Goal: Task Accomplishment & Management: Use online tool/utility

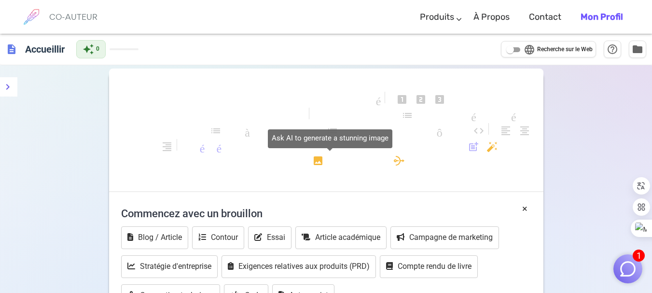
click at [414, 161] on body "1 CO-AUTEUR Produits En écrivant Commercialisation Courriels Images (bientôt) À…" at bounding box center [326, 241] width 652 height 483
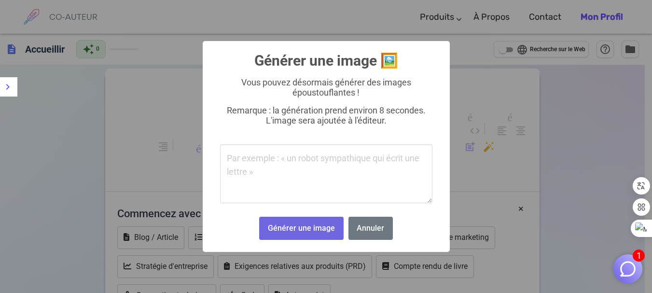
click at [476, 176] on div "× Générer une image 🖼️ Vous pouvez désormais générer des images époustouflantes…" at bounding box center [326, 146] width 652 height 293
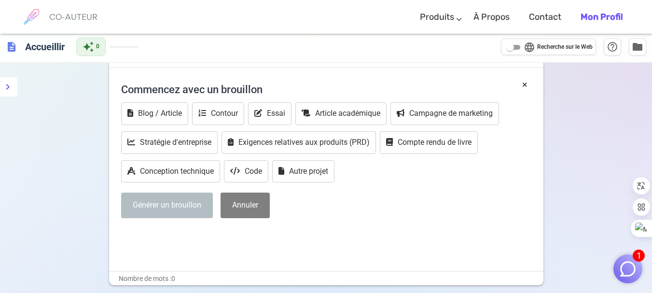
scroll to position [184, 0]
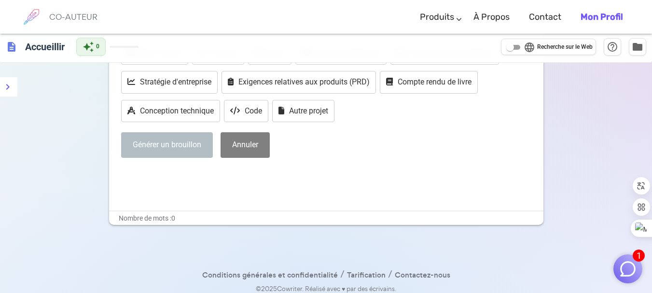
click at [405, 197] on div "× Commencez avec un brouillon Blog / Article Contour Essai Article académique C…" at bounding box center [326, 113] width 434 height 193
click at [327, 179] on p "﻿" at bounding box center [326, 175] width 410 height 14
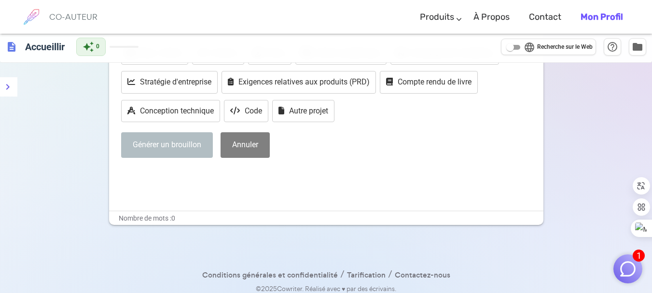
click at [284, 195] on div "× Commencez avec un brouillon Blog / Article Contour Essai Article académique C…" at bounding box center [326, 113] width 434 height 193
click at [402, 148] on div "Générer un brouillon Annuler" at bounding box center [326, 145] width 410 height 26
drag, startPoint x: 402, startPoint y: 148, endPoint x: 384, endPoint y: 190, distance: 45.4
click at [384, 190] on div "× Commencez avec un brouillon Blog / Article Contour Essai Article académique C…" at bounding box center [326, 113] width 434 height 193
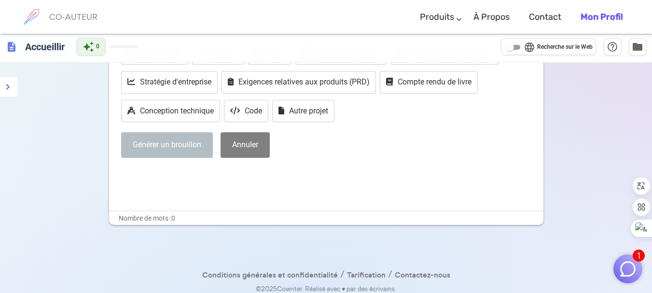
click at [384, 190] on div "× Commencez avec un brouillon Blog / Article Contour Essai Article académique C…" at bounding box center [326, 113] width 434 height 193
drag, startPoint x: 384, startPoint y: 190, endPoint x: 255, endPoint y: 192, distance: 128.9
click at [255, 192] on div "× Commencez avec un brouillon Blog / Article Contour Essai Article académique C…" at bounding box center [326, 113] width 434 height 193
click at [150, 194] on div "× Commencez avec un brouillon Blog / Article Contour Essai Article académique C…" at bounding box center [326, 113] width 434 height 193
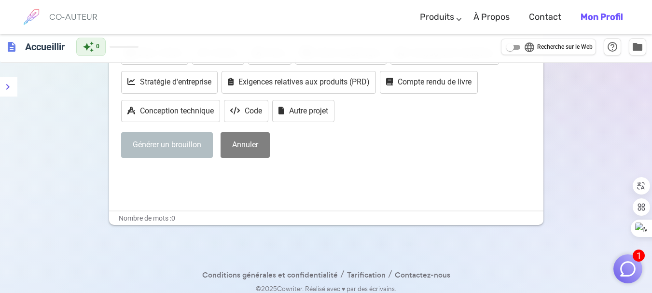
click at [131, 176] on p "﻿" at bounding box center [326, 175] width 410 height 14
